Goal: Information Seeking & Learning: Learn about a topic

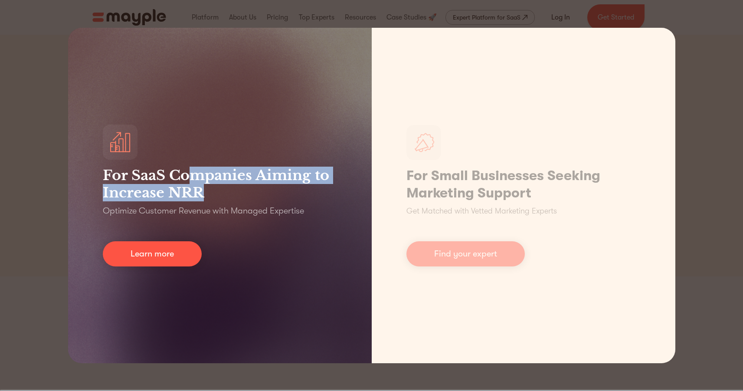
drag, startPoint x: 195, startPoint y: 173, endPoint x: 317, endPoint y: 182, distance: 121.9
click at [278, 184] on h3 "For SaaS Companies Aiming to Increase NRR" at bounding box center [220, 184] width 234 height 35
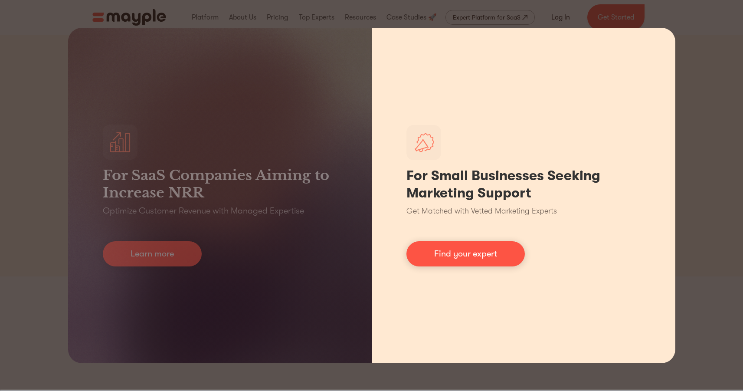
click at [416, 182] on h1 "For Small Businesses Seeking Marketing Support" at bounding box center [524, 184] width 234 height 35
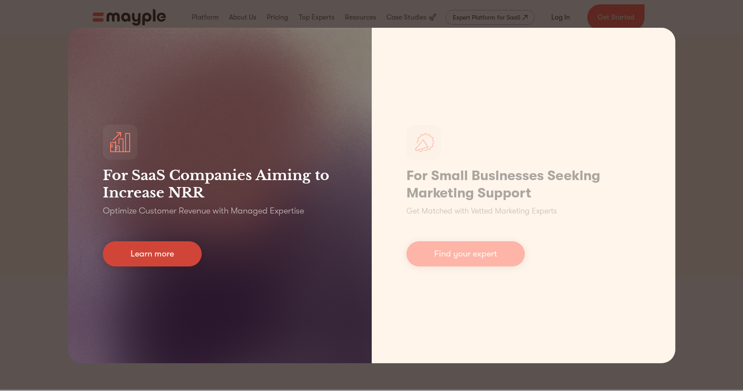
click at [194, 242] on link "Learn more" at bounding box center [152, 253] width 99 height 25
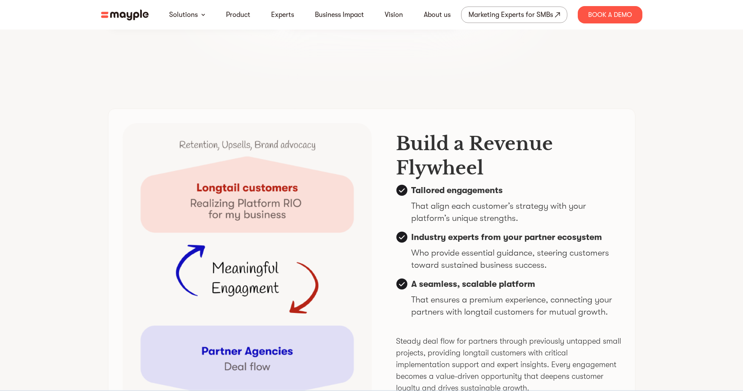
scroll to position [2111, 0]
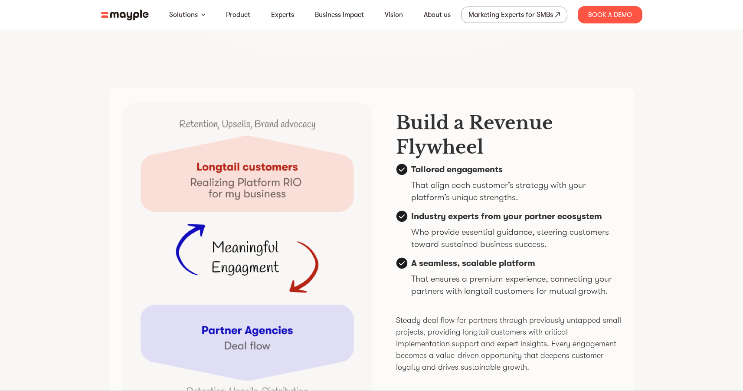
click at [113, 20] on nav "Solutions Product Experts Business Impact Vision About us Marketing Experts for…" at bounding box center [372, 15] width 556 height 30
click at [114, 17] on img at bounding box center [125, 15] width 48 height 11
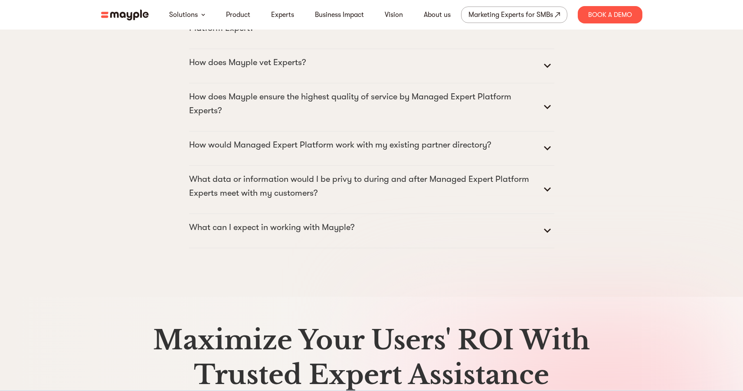
scroll to position [4339, 0]
